Goal: Find specific page/section: Find specific page/section

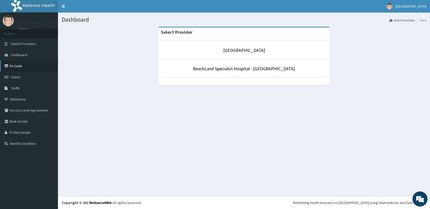
click at [27, 69] on link "PA Code" at bounding box center [29, 65] width 58 height 11
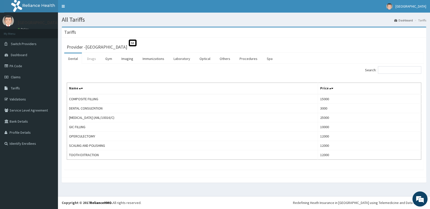
click at [96, 59] on link "Drugs" at bounding box center [91, 58] width 17 height 11
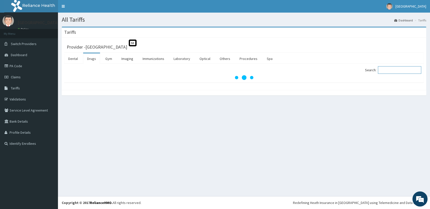
click at [408, 69] on input "Search:" at bounding box center [399, 70] width 43 height 8
paste input "Carvedilol"
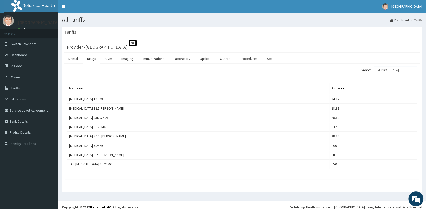
click at [385, 70] on input "Carvedilol" at bounding box center [395, 70] width 43 height 8
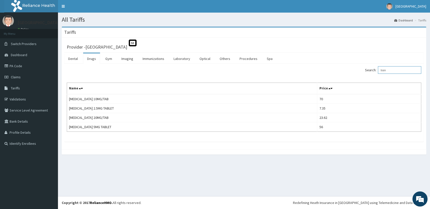
type input "lisin"
click at [18, 67] on link "PA Code" at bounding box center [29, 65] width 58 height 11
